Goal: Task Accomplishment & Management: Use online tool/utility

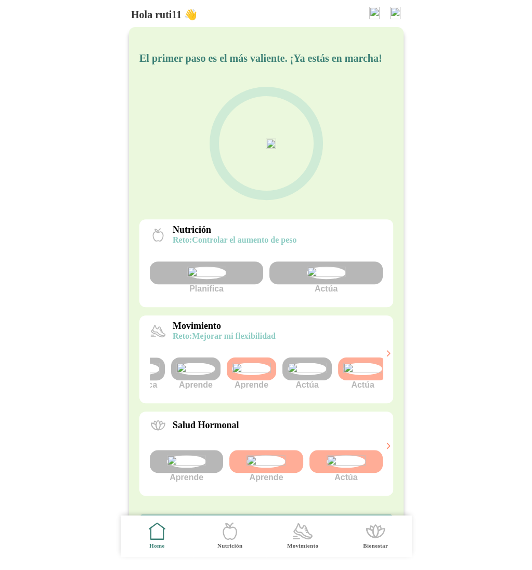
scroll to position [0, 39]
click at [308, 375] on img at bounding box center [302, 369] width 39 height 12
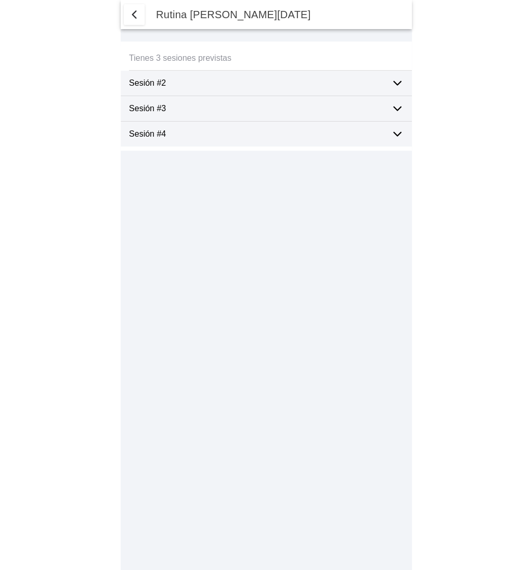
click at [377, 136] on ion-label "Sesión #4" at bounding box center [256, 133] width 254 height 9
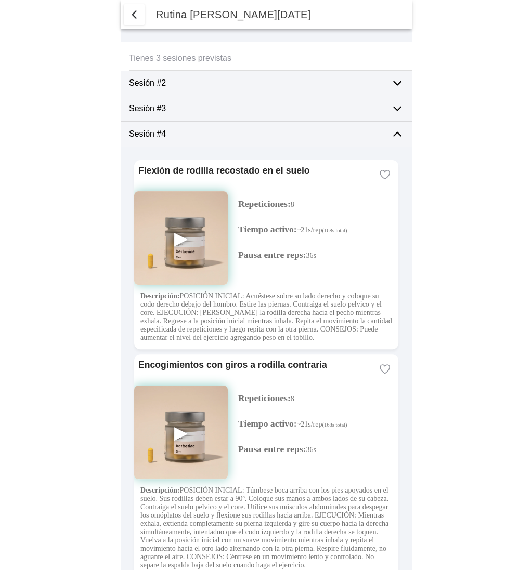
click at [180, 239] on img at bounding box center [181, 238] width 94 height 94
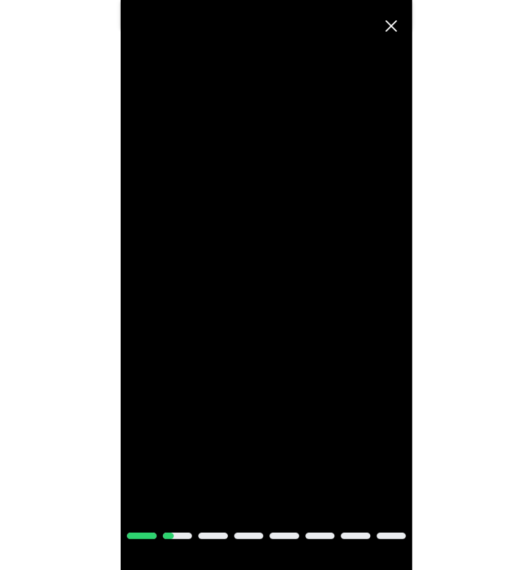
click at [392, 23] on span "Cerrar" at bounding box center [391, 26] width 23 height 23
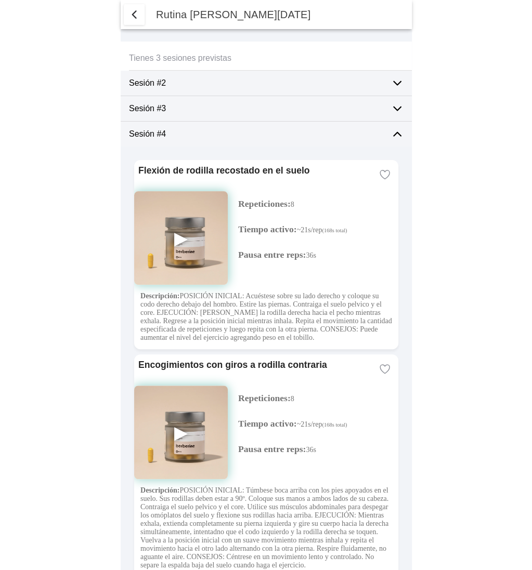
click at [132, 11] on span "button" at bounding box center [134, 14] width 12 height 12
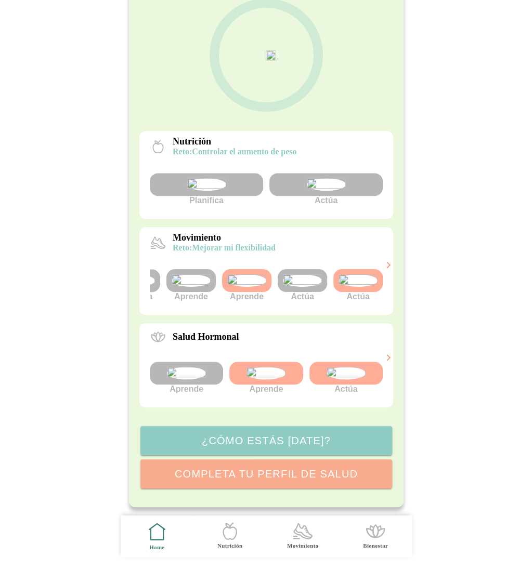
scroll to position [176, 0]
click at [299, 275] on img at bounding box center [302, 281] width 39 height 12
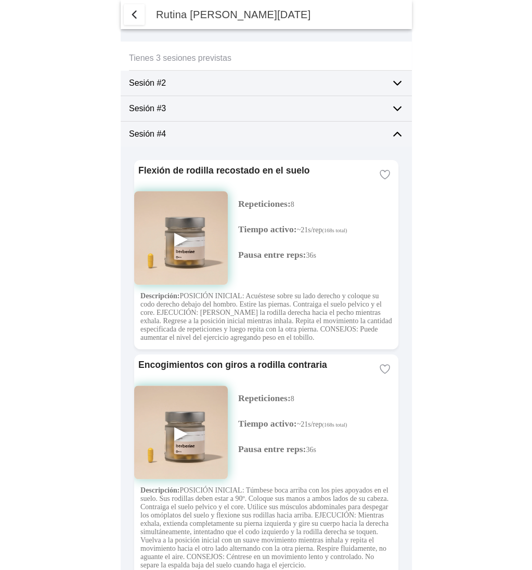
click at [398, 134] on icon at bounding box center [397, 135] width 7 height 4
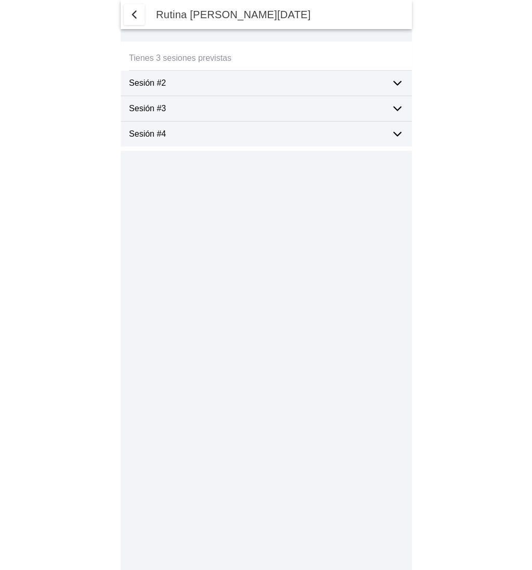
click at [395, 90] on div "Sesión #2" at bounding box center [270, 83] width 283 height 25
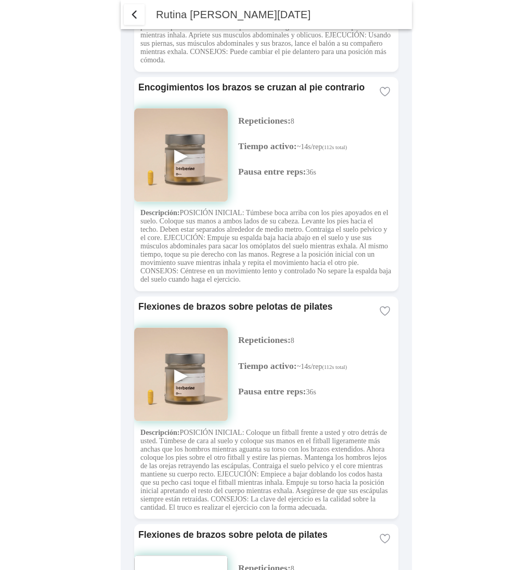
scroll to position [480, 0]
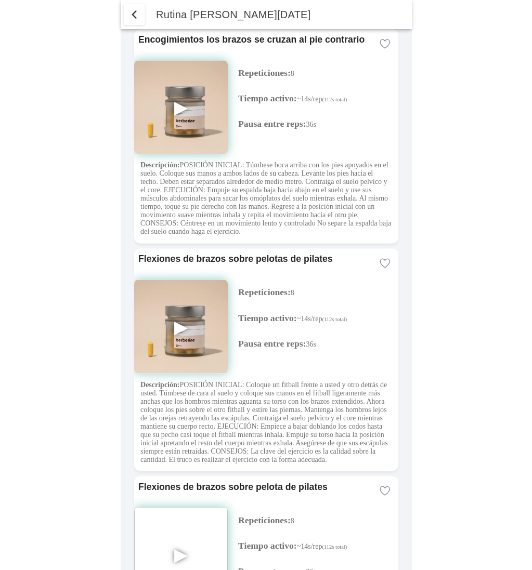
click at [386, 269] on icon at bounding box center [385, 263] width 12 height 12
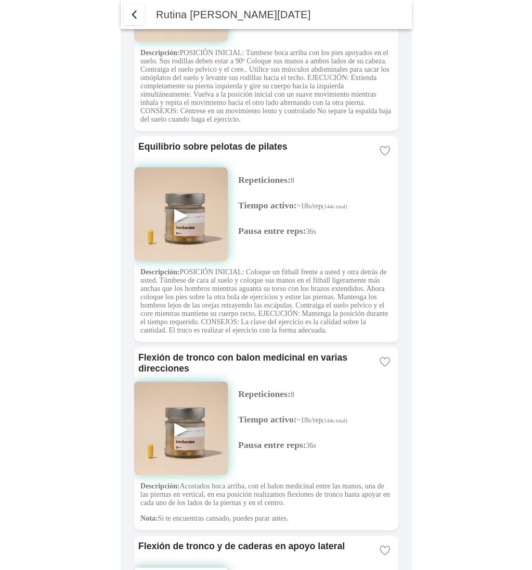
scroll to position [1500, 0]
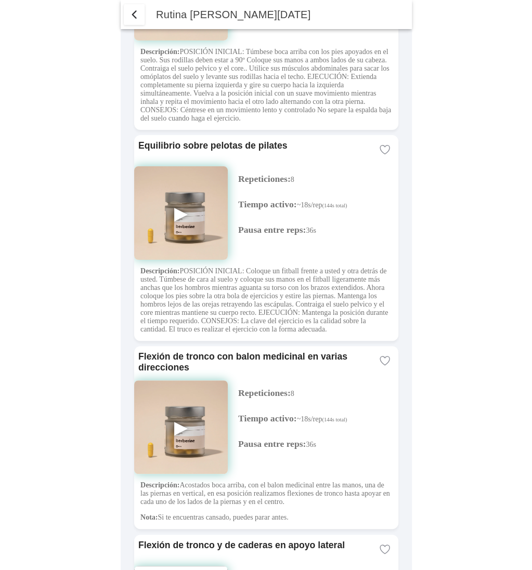
click at [178, 260] on img at bounding box center [181, 213] width 94 height 94
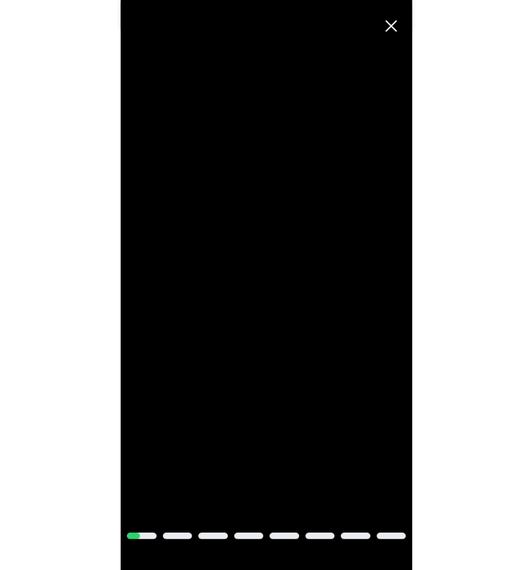
click at [388, 28] on span "Cerrar" at bounding box center [391, 26] width 23 height 23
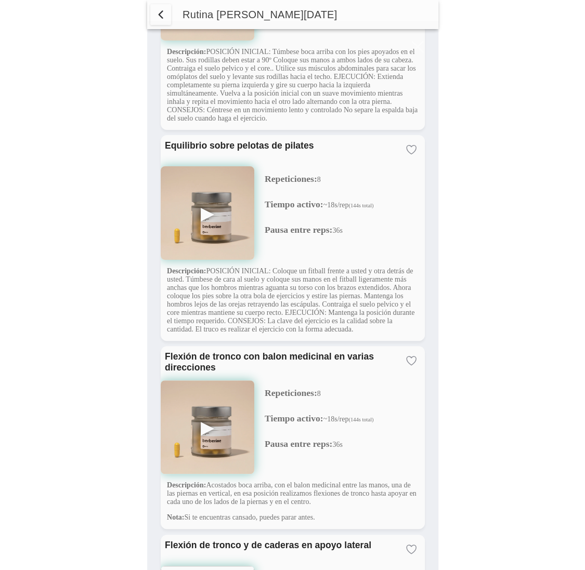
scroll to position [0, 0]
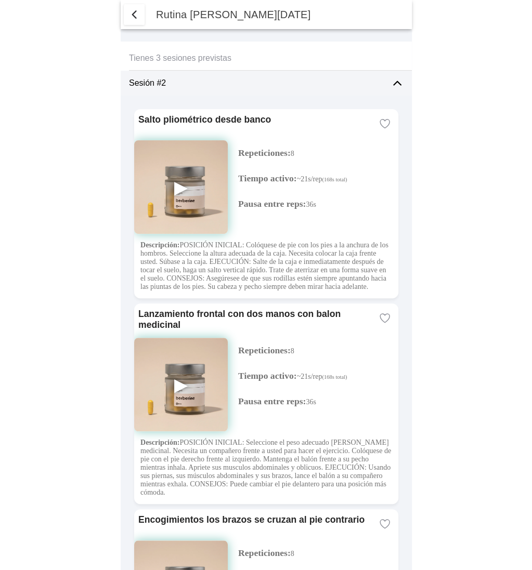
click at [400, 83] on icon at bounding box center [397, 83] width 12 height 12
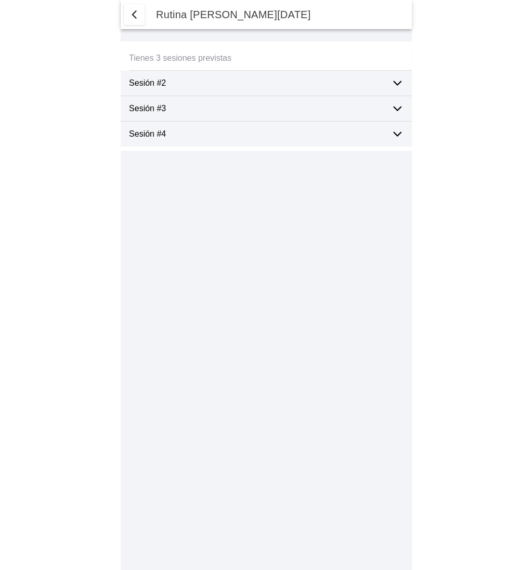
click at [136, 7] on button "button" at bounding box center [134, 14] width 21 height 21
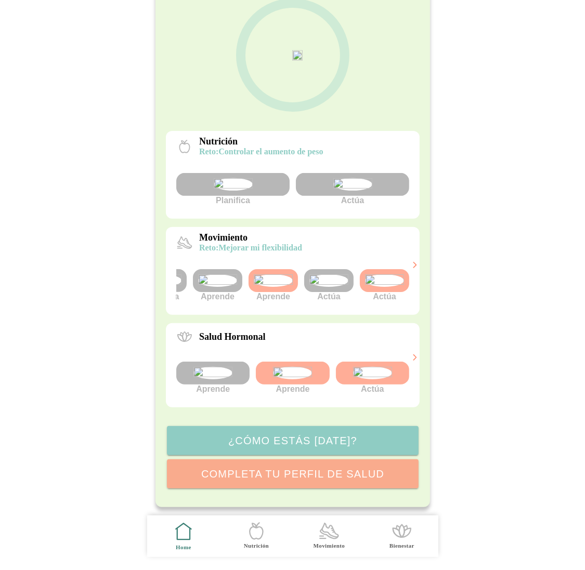
click at [511, 248] on body "Hola ruti11 👋 El primer paso es el más valiente. ¡Ya estás en marcha! Nutrición…" at bounding box center [292, 285] width 585 height 570
click at [336, 275] on img at bounding box center [328, 281] width 39 height 12
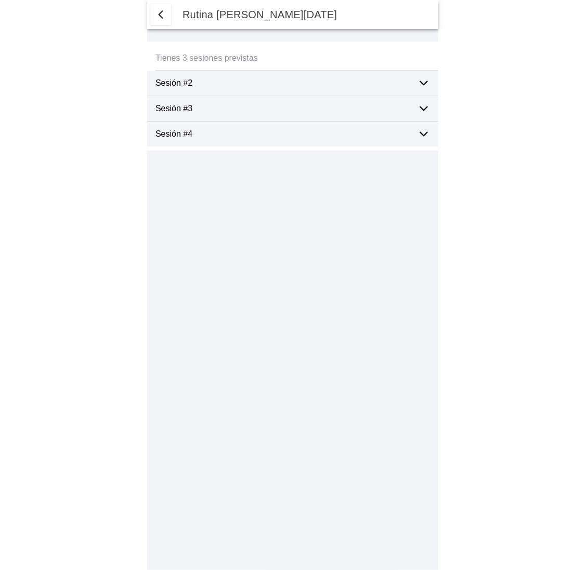
click at [418, 131] on icon at bounding box center [424, 134] width 12 height 12
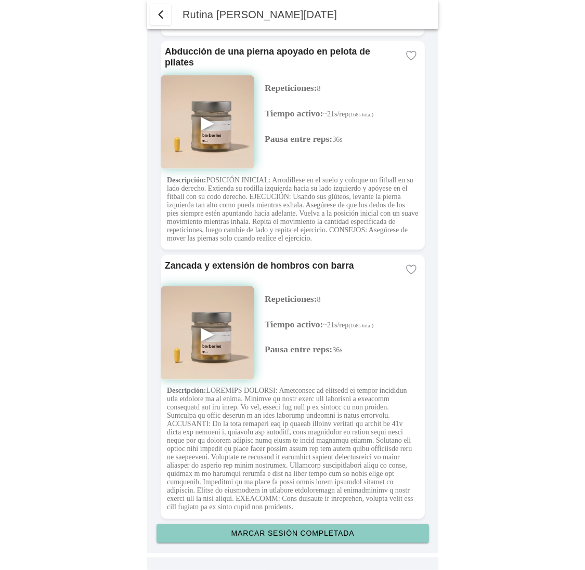
scroll to position [2542, 0]
click at [170, 14] on button "button" at bounding box center [160, 14] width 21 height 21
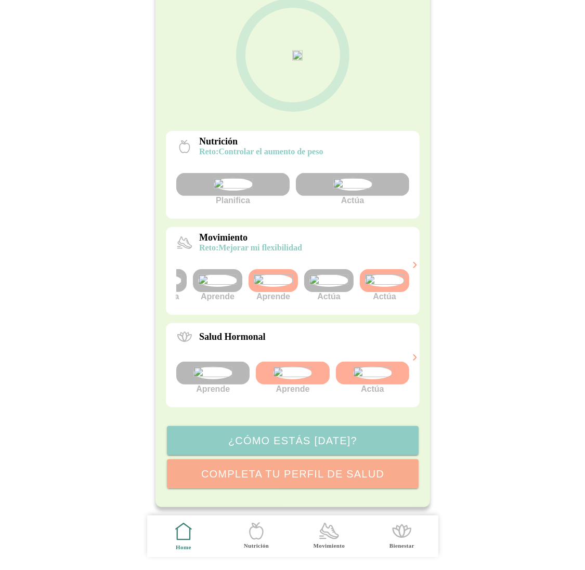
click at [321, 275] on img at bounding box center [328, 281] width 39 height 12
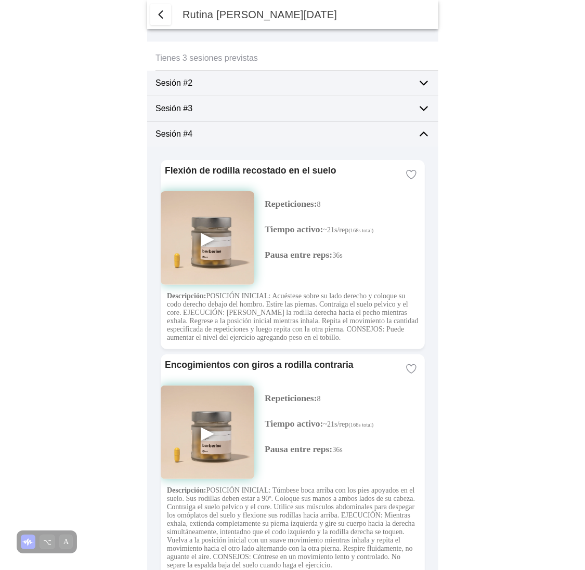
click at [424, 135] on icon at bounding box center [424, 134] width 12 height 12
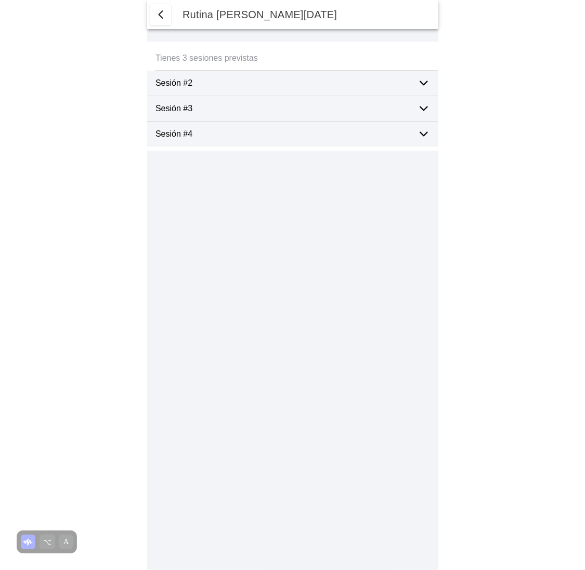
click at [318, 9] on div "Rutina [PERSON_NAME][DATE]" at bounding box center [305, 15] width 245 height 12
click at [414, 135] on div "Sesión #4" at bounding box center [296, 134] width 283 height 25
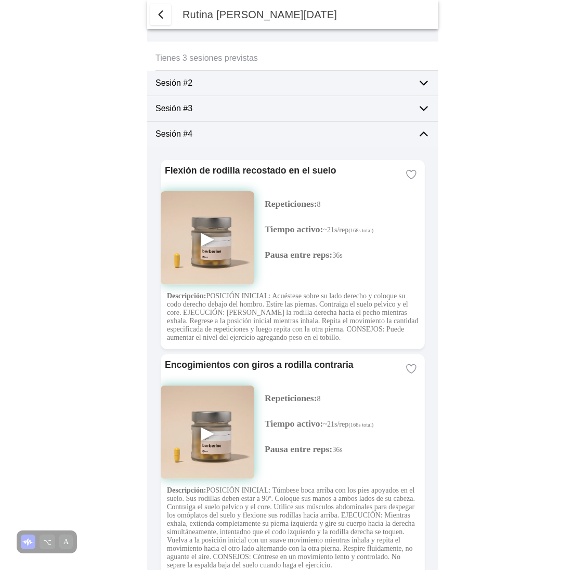
click at [208, 250] on img at bounding box center [208, 238] width 94 height 94
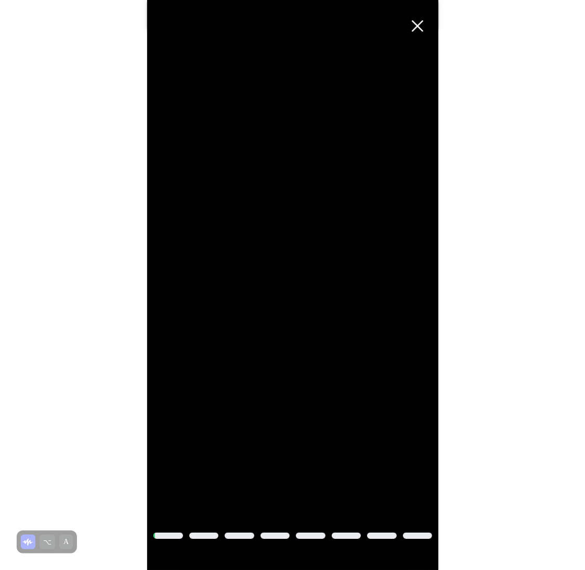
click at [413, 25] on span "Cerrar" at bounding box center [417, 26] width 23 height 23
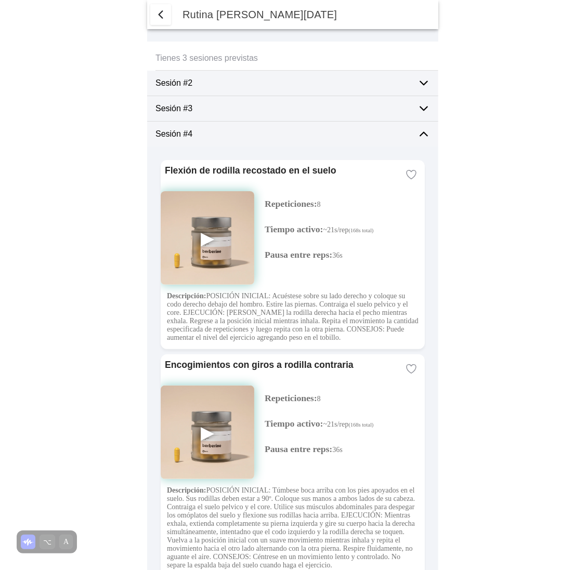
click at [159, 14] on span "button" at bounding box center [160, 14] width 12 height 12
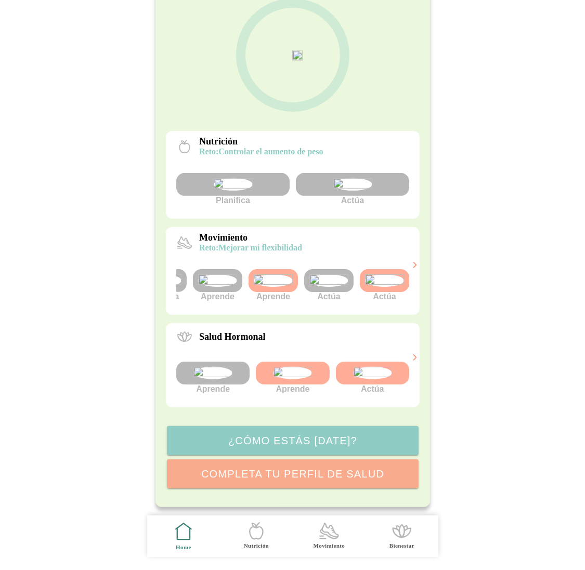
click at [360, 178] on img at bounding box center [352, 184] width 39 height 12
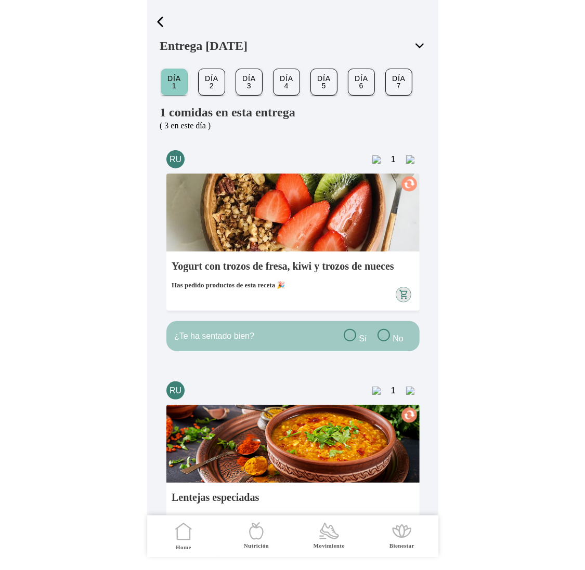
click at [163, 20] on span "button" at bounding box center [160, 22] width 16 height 16
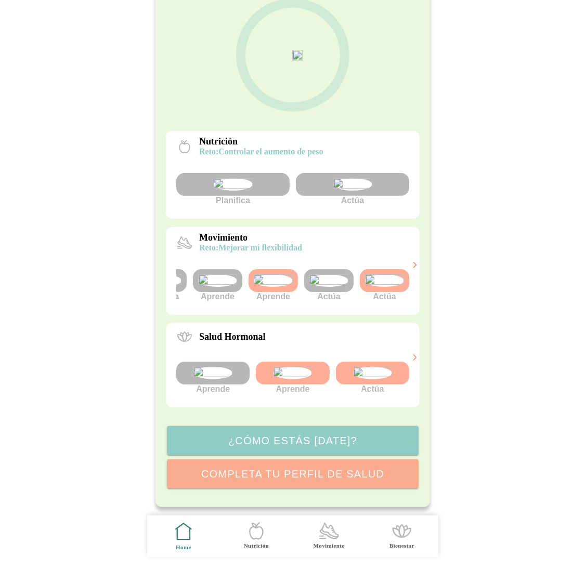
click at [215, 275] on img at bounding box center [217, 281] width 39 height 12
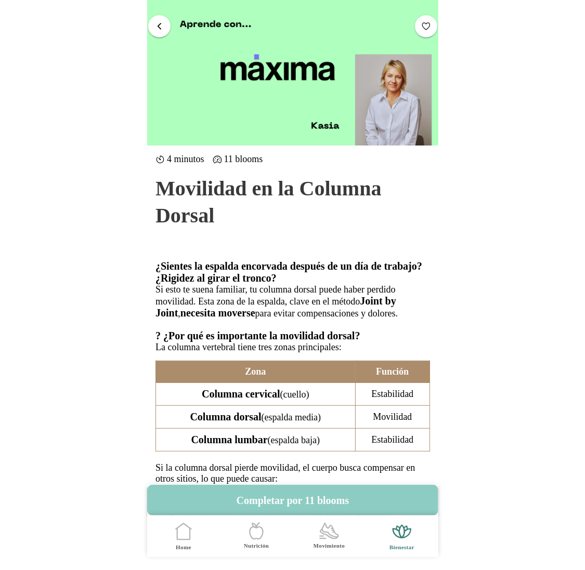
click at [163, 24] on span "button" at bounding box center [159, 26] width 10 height 10
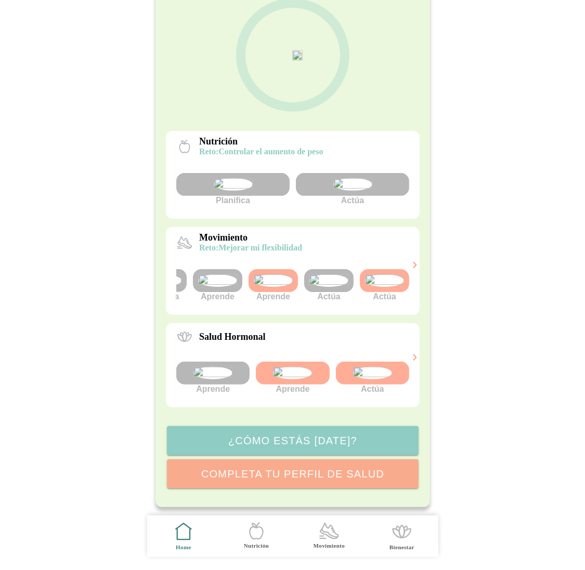
click at [339, 275] on img at bounding box center [328, 281] width 39 height 12
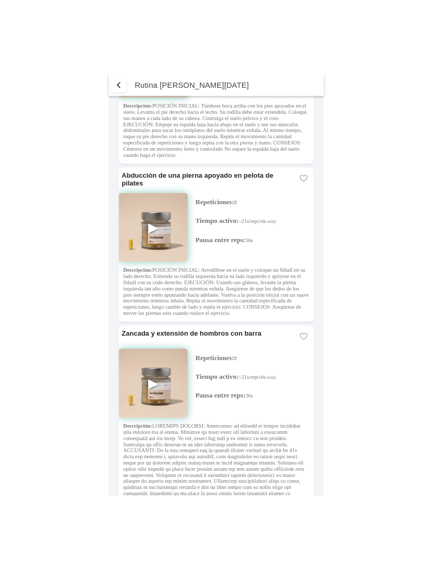
scroll to position [2542, 0]
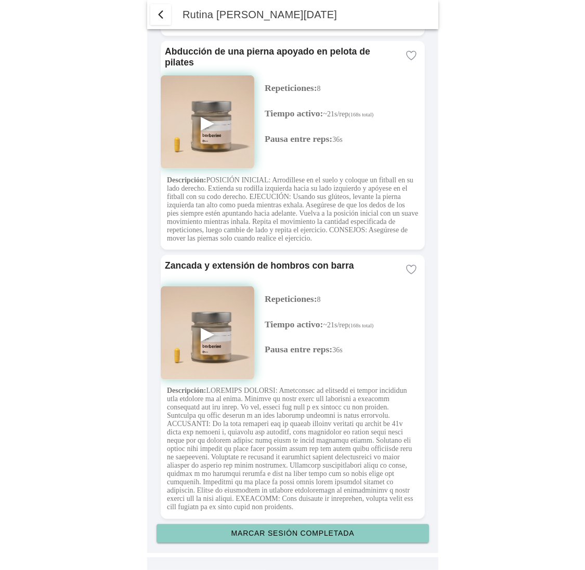
click at [159, 15] on span "button" at bounding box center [160, 14] width 12 height 12
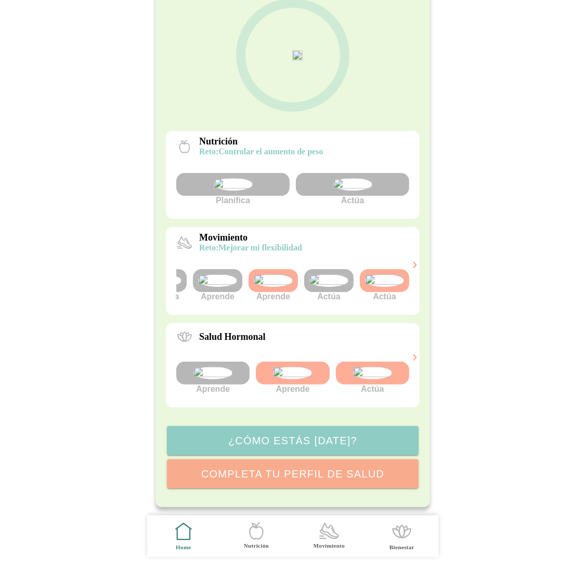
click at [220, 275] on img at bounding box center [217, 281] width 39 height 12
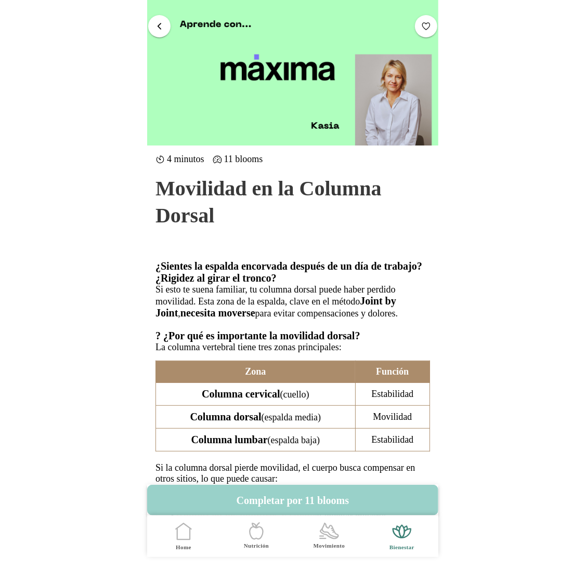
click at [306, 502] on button "Completar por 11 blooms" at bounding box center [292, 500] width 291 height 31
